Goal: Information Seeking & Learning: Learn about a topic

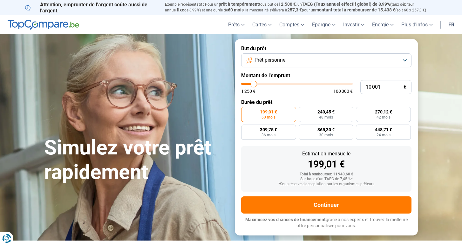
type input "10 250"
type input "10250"
type input "10 750"
type input "10750"
type input "15 250"
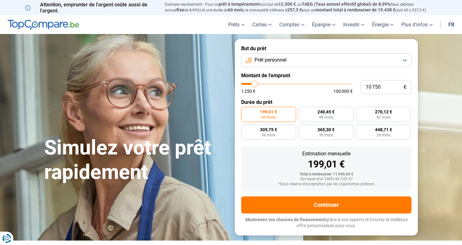
type input "15250"
type input "25 000"
type input "25000"
type input "37 500"
type input "37500"
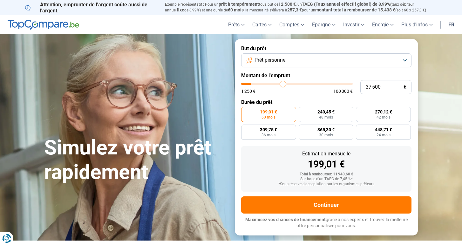
type input "48 750"
type input "48750"
type input "57 250"
type input "57250"
type input "64 250"
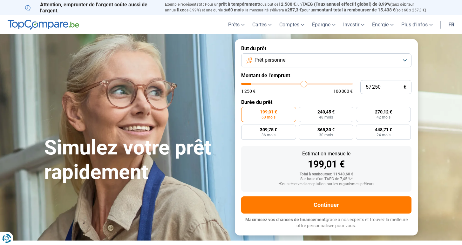
type input "64250"
type input "69 500"
type input "69500"
type input "72 500"
type input "72500"
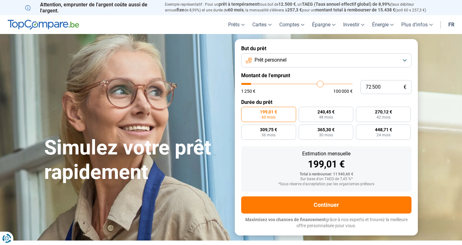
type input "74 250"
type input "74250"
type input "75 750"
type input "75750"
type input "76 250"
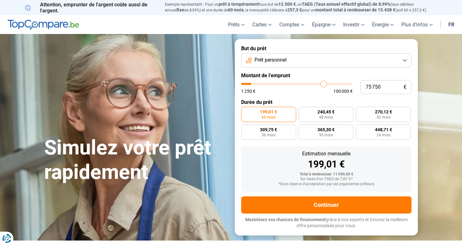
type input "76250"
type input "76 500"
type input "76500"
type input "77 000"
type input "77000"
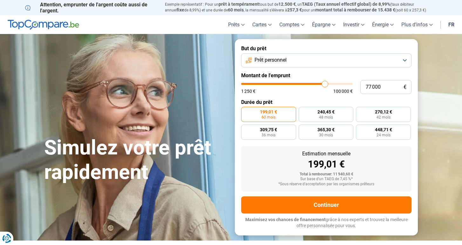
type input "77 250"
type input "77250"
type input "77 500"
type input "77500"
type input "77 750"
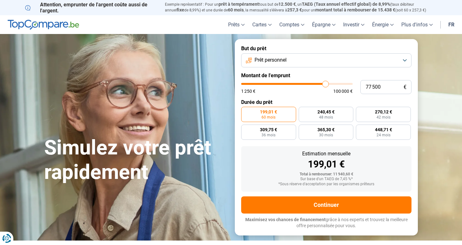
type input "77750"
type input "78 000"
type input "78000"
type input "78 500"
type input "78500"
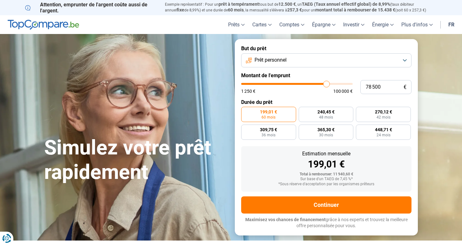
type input "80 250"
type input "80250"
type input "84 500"
type input "84500"
type input "92 750"
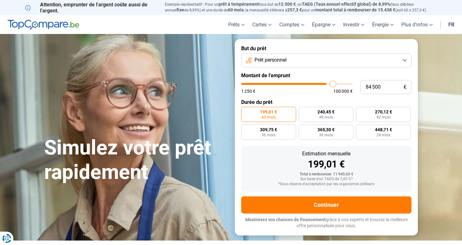
type input "92750"
type input "100 000"
type input "100000"
type input "89 000"
type input "89000"
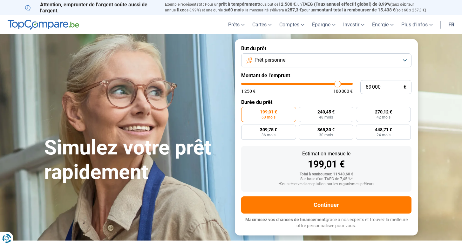
type input "64 750"
type input "64750"
type input "44 500"
type input "44500"
type input "30 500"
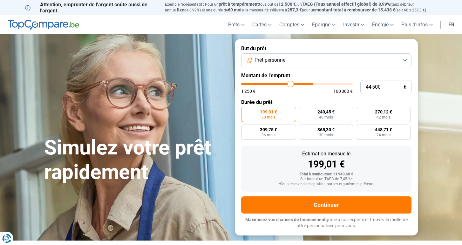
type input "30500"
type input "20 000"
type input "20000"
type input "13 250"
type input "13250"
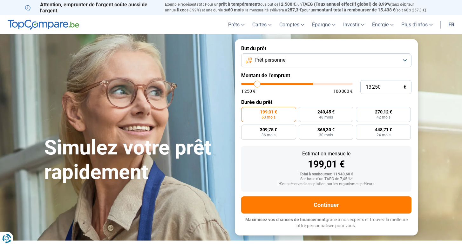
type input "10 000"
type input "10000"
type input "8 250"
type input "8250"
type input "7 250"
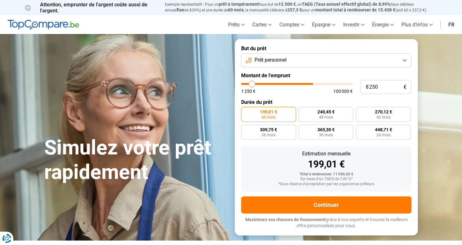
type input "7250"
type input "7 000"
type input "7000"
type input "6 750"
type input "6750"
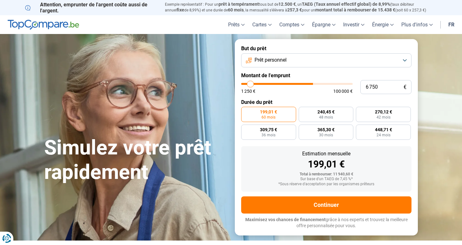
type input "6 500"
type input "6500"
type input "6 250"
type input "6250"
type input "5 750"
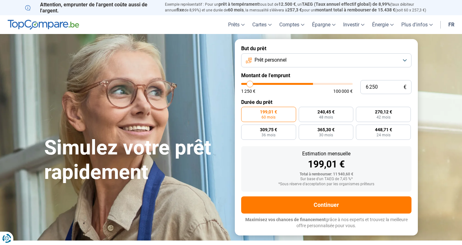
type input "5750"
type input "5 500"
type input "5500"
type input "5 250"
type input "5250"
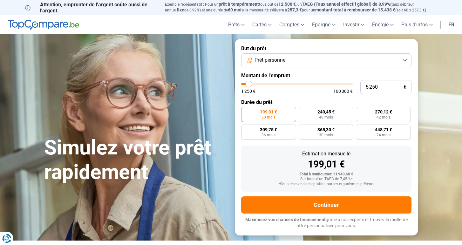
type input "5 000"
type input "5000"
type input "4 750"
type input "4750"
type input "4 250"
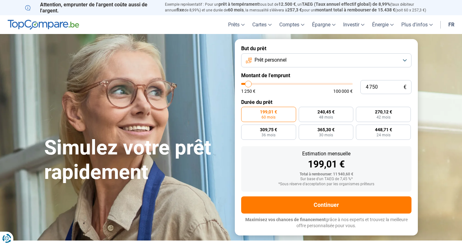
type input "4250"
type input "4 000"
type input "4000"
type input "3 500"
type input "3500"
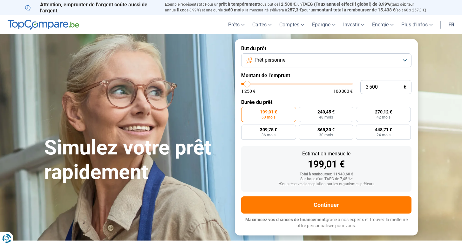
type input "2 750"
type input "2750"
type input "2 250"
type input "2250"
type input "1 250"
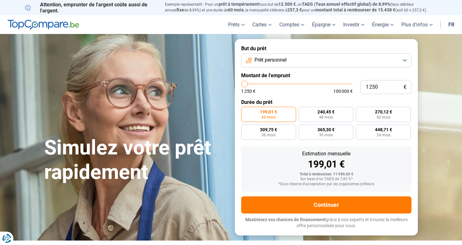
drag, startPoint x: 254, startPoint y: 86, endPoint x: 227, endPoint y: 95, distance: 29.0
type input "1250"
click at [227, 95] on div "Simulez votre prêt rapidement But du prêt Prêt personnel Montant de l'emprunt 1…" at bounding box center [231, 137] width 382 height 196
radio input "true"
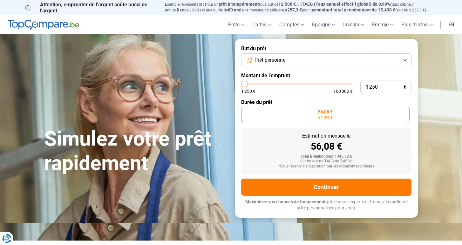
click at [291, 62] on button "Prêt personnel" at bounding box center [326, 60] width 170 height 14
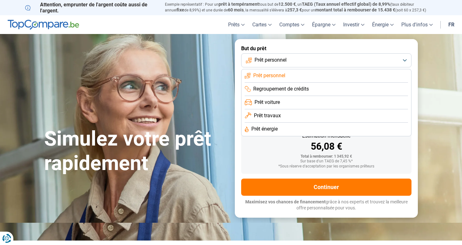
click at [303, 75] on li "Prêt personnel" at bounding box center [326, 75] width 163 height 13
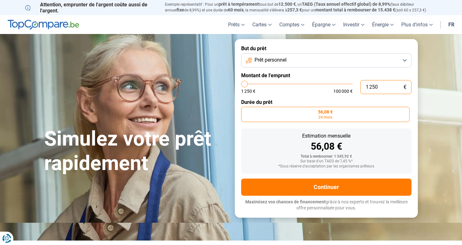
click at [382, 81] on input "1 250" at bounding box center [386, 87] width 51 height 14
click at [381, 82] on input "1 250" at bounding box center [386, 87] width 51 height 14
type input "2"
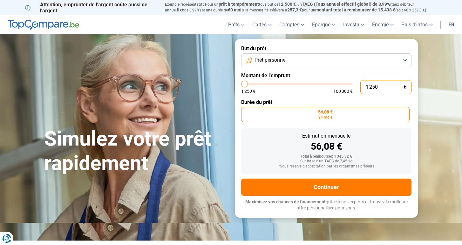
type input "1250"
type input "20"
type input "1250"
type input "200"
type input "1250"
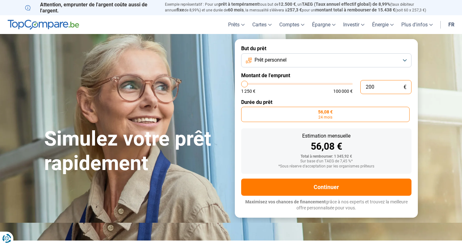
type input "20"
type input "1250"
type input "2"
type input "1250"
type input "25"
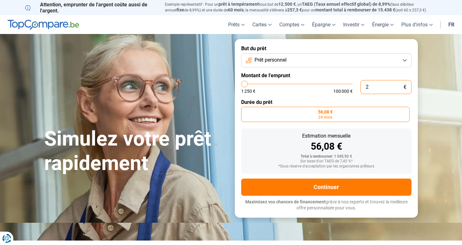
type input "1250"
type input "250"
type input "1250"
type input "25"
type input "1250"
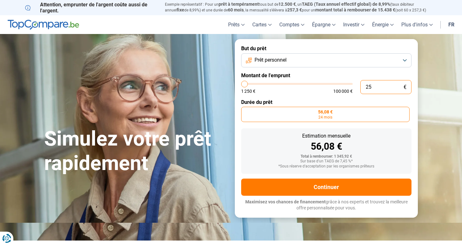
type input "2"
type input "1250"
type input "0"
type input "1250"
type input "3"
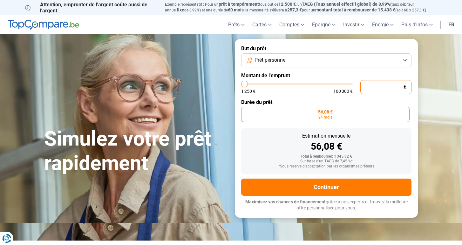
type input "1250"
type input "30"
type input "1250"
type input "300"
type input "1250"
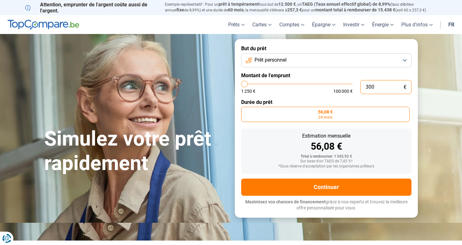
type input "3 000"
type input "3000"
type input "30 000"
type input "30000"
type input "3 000"
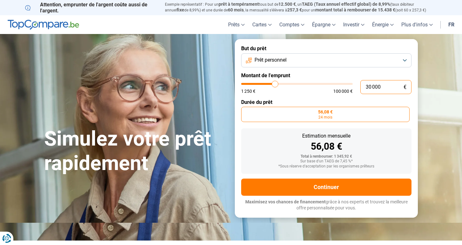
type input "3000"
type input "300"
type input "1250"
type input "30"
type input "1250"
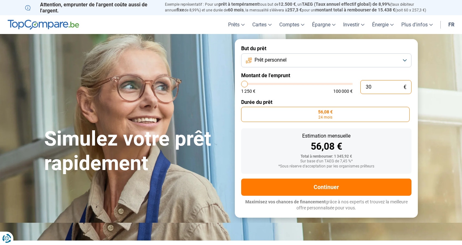
type input "3"
type input "1250"
type input "0"
type input "1250"
type input "1 250"
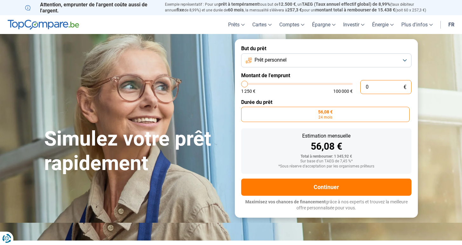
type input "1250"
type input "125"
type input "1250"
type input "12"
type input "1250"
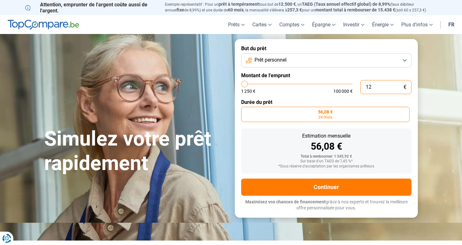
type input "1"
type input "1250"
type input "0"
type input "1250"
type input "3"
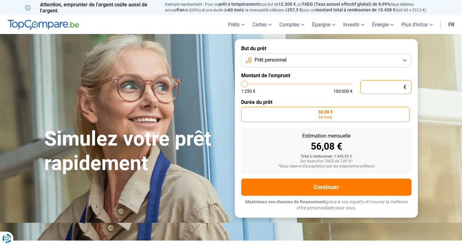
type input "1250"
type input "30"
type input "1250"
type input "300"
type input "1250"
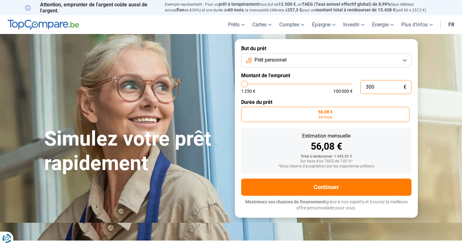
type input "3 000"
type input "3000"
type input "30 000"
type input "30000"
type input "300 000"
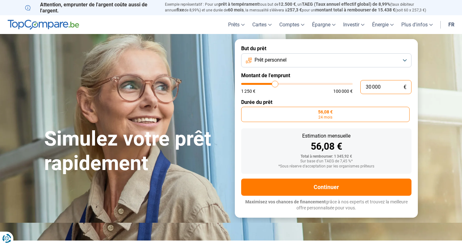
type input "100000"
type input "100 000"
type input "100000"
radio input "false"
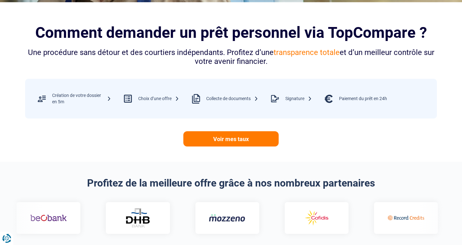
scroll to position [239, 0]
